Goal: Use online tool/utility: Utilize a website feature to perform a specific function

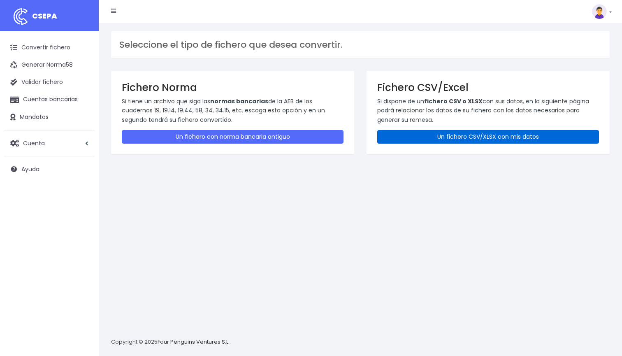
click at [449, 133] on link "Un fichero CSV/XLSX con mis datos" at bounding box center [488, 137] width 222 height 14
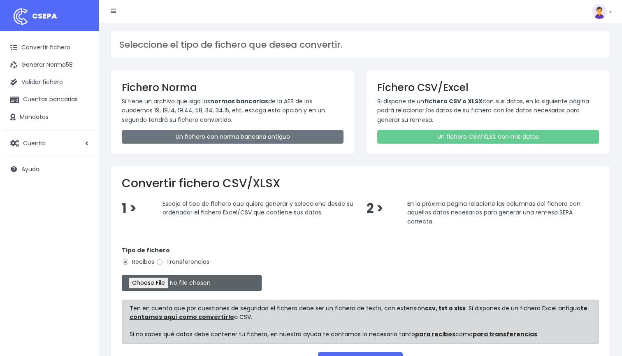
click at [137, 283] on input "file" at bounding box center [192, 283] width 140 height 16
click at [155, 283] on input "file" at bounding box center [192, 283] width 140 height 16
type input "C:\fakepath\DOMICILIACION SOLARIS [DATE][PERSON_NAME].xlsx"
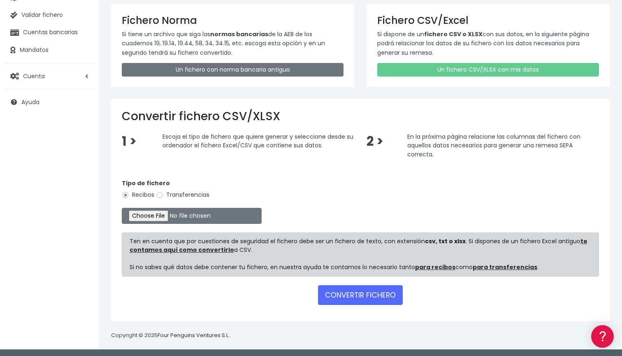
click at [363, 307] on form "Tipo de fichero Recibos Transferencias Ten en cuenta que por cuestiones de segu…" at bounding box center [360, 240] width 477 height 140
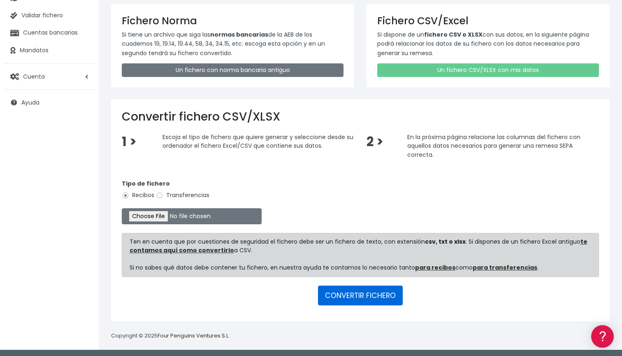
click at [359, 296] on button "CONVERTIR FICHERO" at bounding box center [360, 295] width 85 height 20
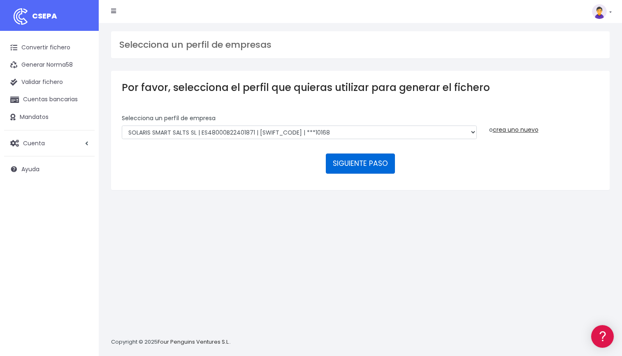
click at [347, 161] on button "SIGUIENTE PASO" at bounding box center [360, 163] width 69 height 20
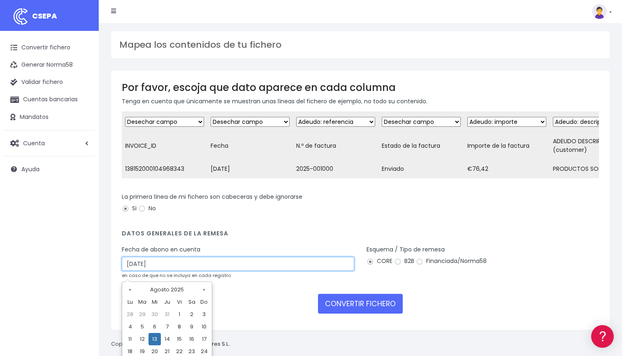
click at [192, 271] on input "13/08/2025" at bounding box center [238, 264] width 232 height 14
click at [252, 231] on form "Desechar campo Cliente: nombre Cliente: DNI Cliente: Email Cliente: Dirección C…" at bounding box center [360, 215] width 477 height 208
click at [203, 268] on input "13/08/2025" at bounding box center [238, 264] width 232 height 14
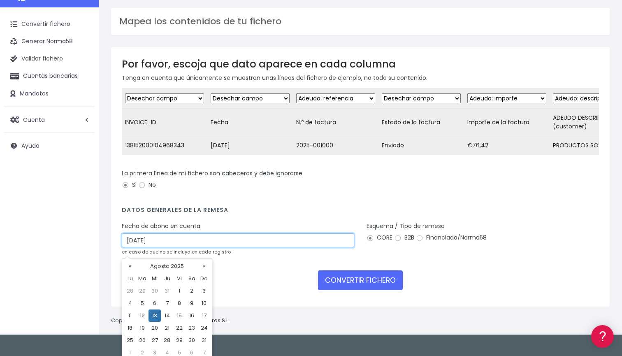
scroll to position [25, 0]
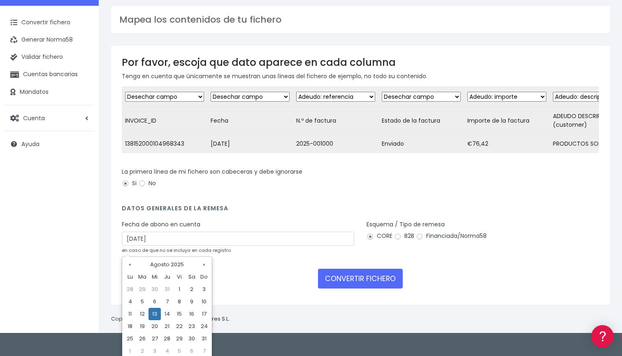
click at [267, 294] on form "Desechar campo Cliente: nombre Cliente: DNI Cliente: Email Cliente: Dirección C…" at bounding box center [360, 190] width 477 height 208
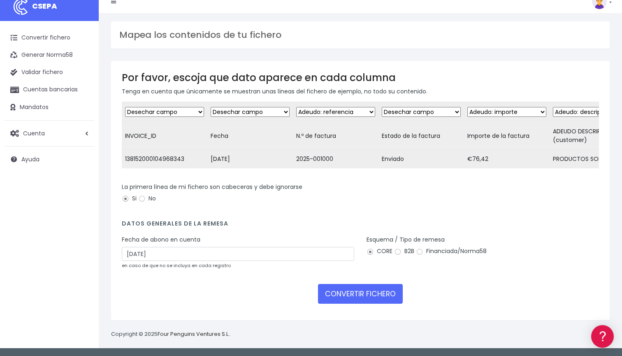
scroll to position [16, 0]
click at [339, 294] on button "CONVERTIR FICHERO" at bounding box center [360, 294] width 85 height 20
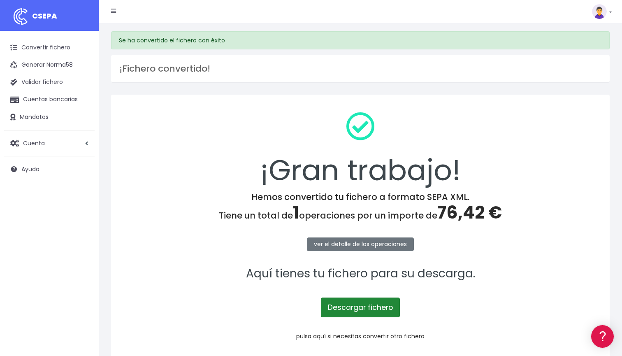
click at [373, 311] on link "Descargar fichero" at bounding box center [360, 307] width 79 height 20
click at [337, 311] on link "Descargar fichero" at bounding box center [360, 307] width 79 height 20
